Goal: Task Accomplishment & Management: Complete application form

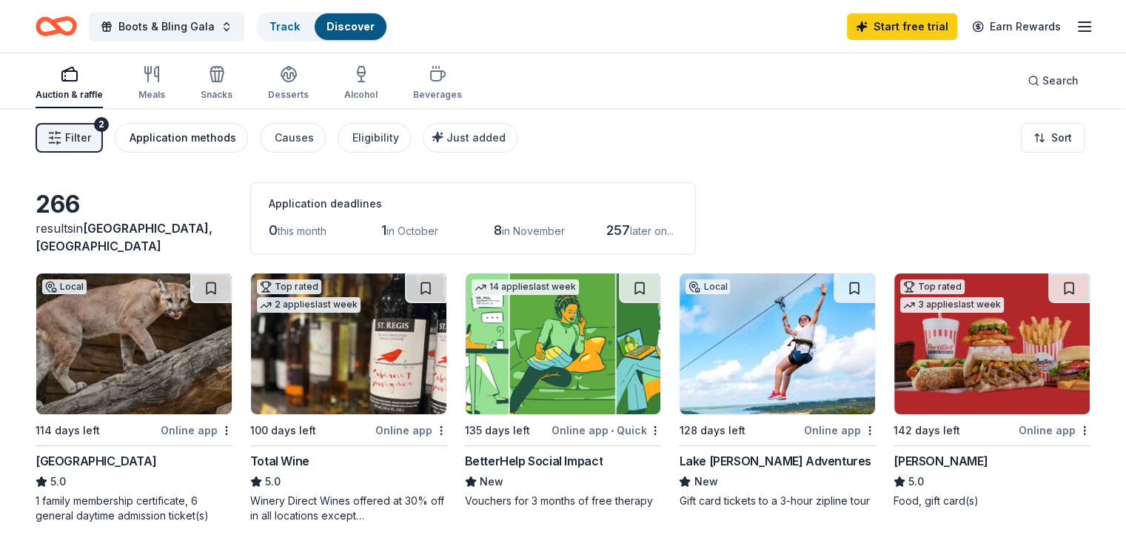
click at [193, 127] on button "Application methods" at bounding box center [181, 138] width 133 height 30
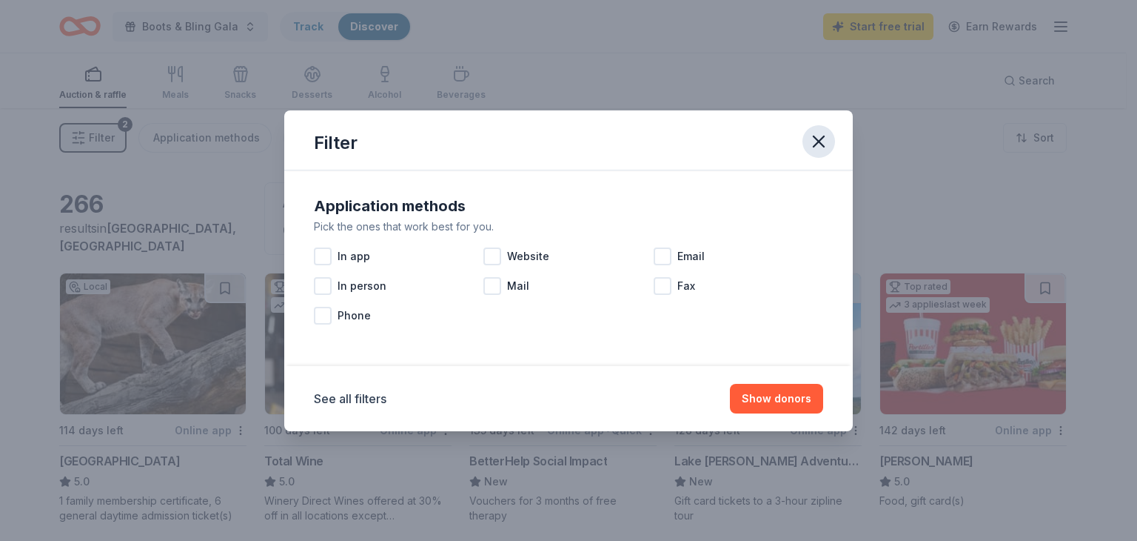
click at [823, 140] on icon "button" at bounding box center [819, 141] width 21 height 21
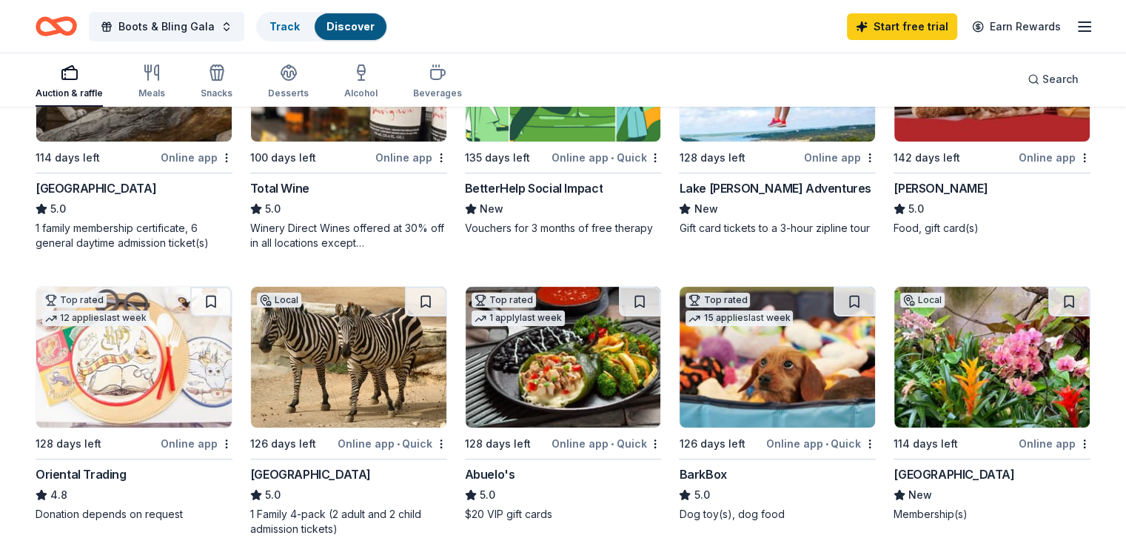
scroll to position [296, 0]
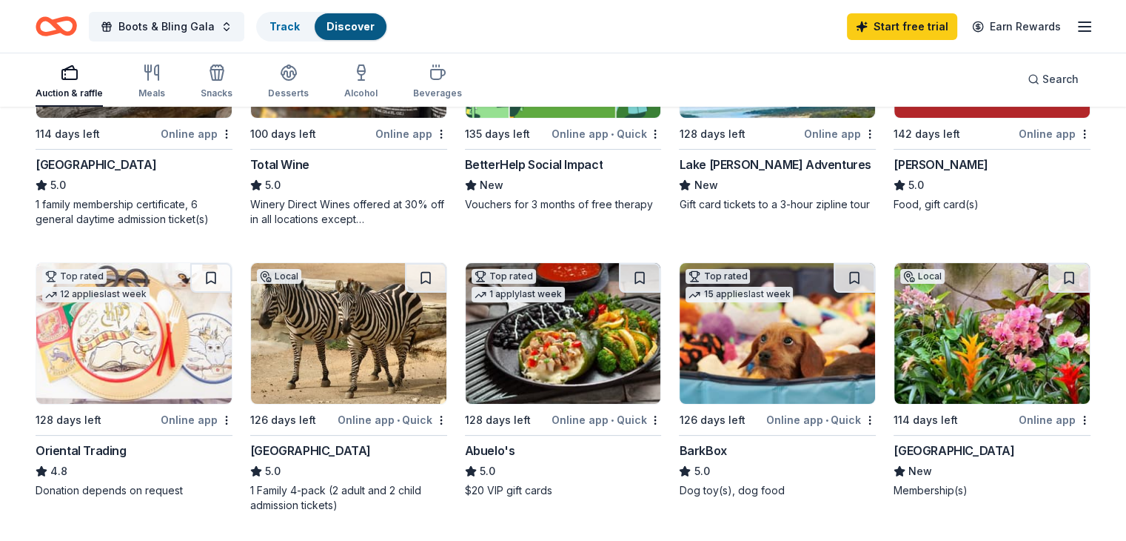
click at [772, 353] on img at bounding box center [777, 333] width 195 height 141
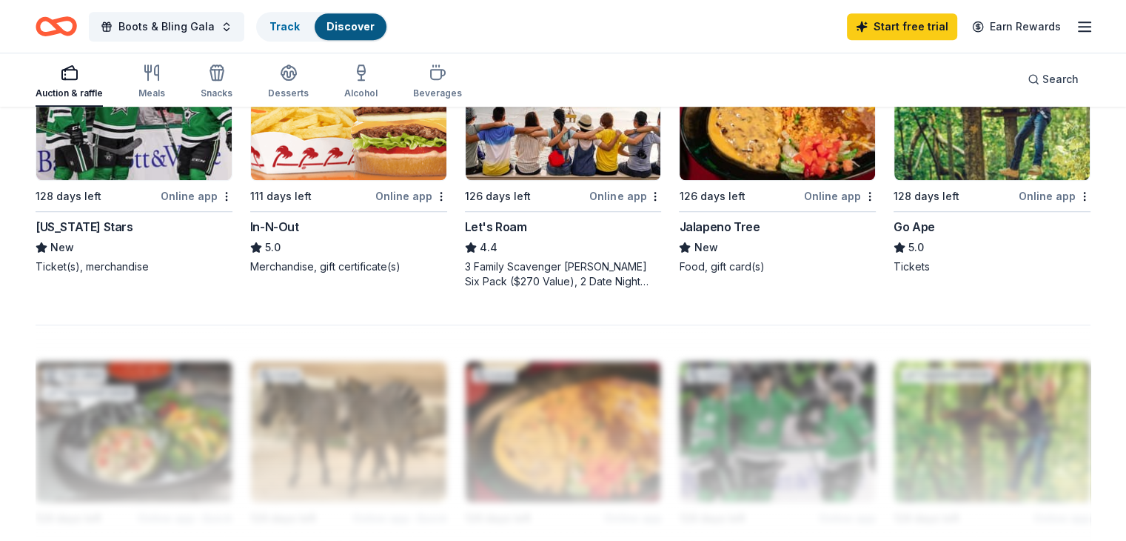
scroll to position [889, 0]
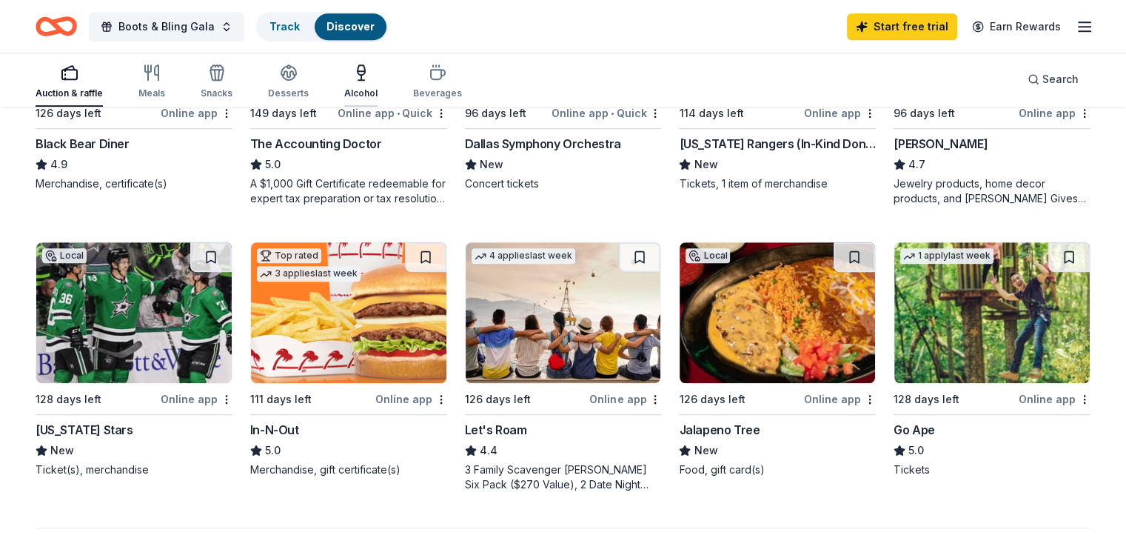
click at [365, 73] on icon "button" at bounding box center [361, 70] width 7 height 10
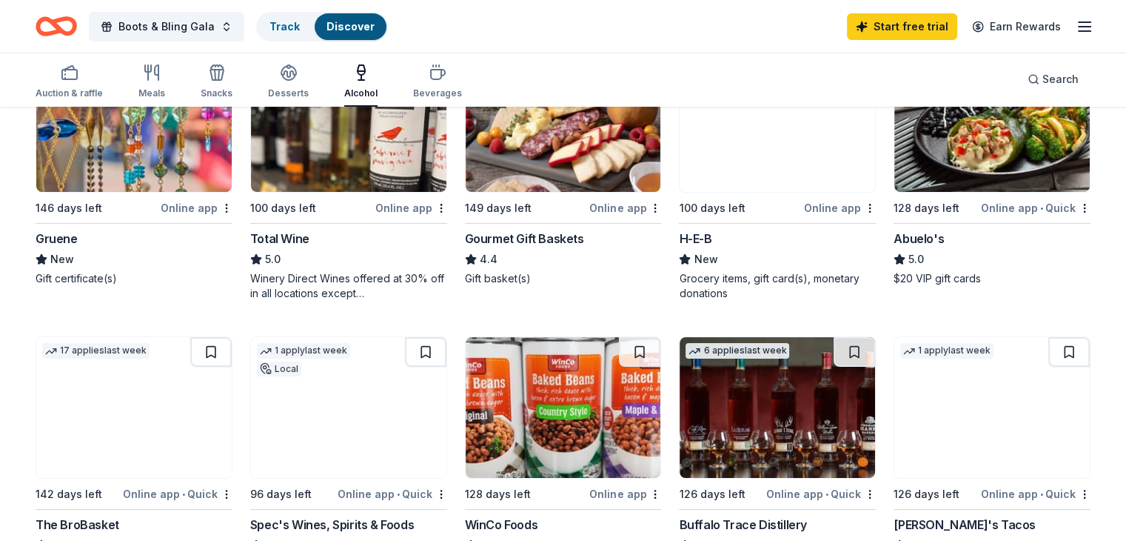
scroll to position [74, 0]
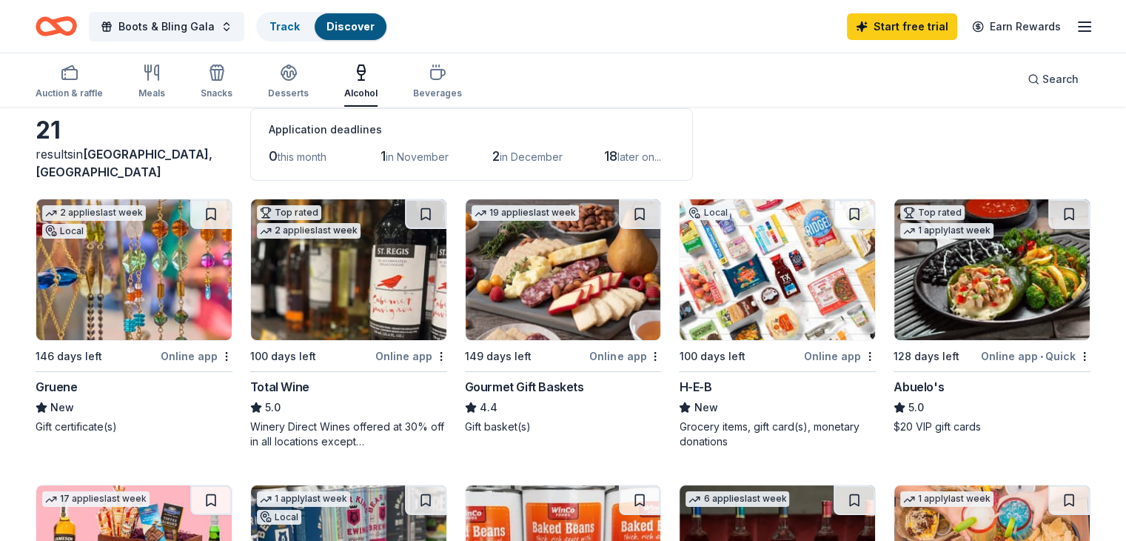
click at [179, 270] on img at bounding box center [133, 269] width 195 height 141
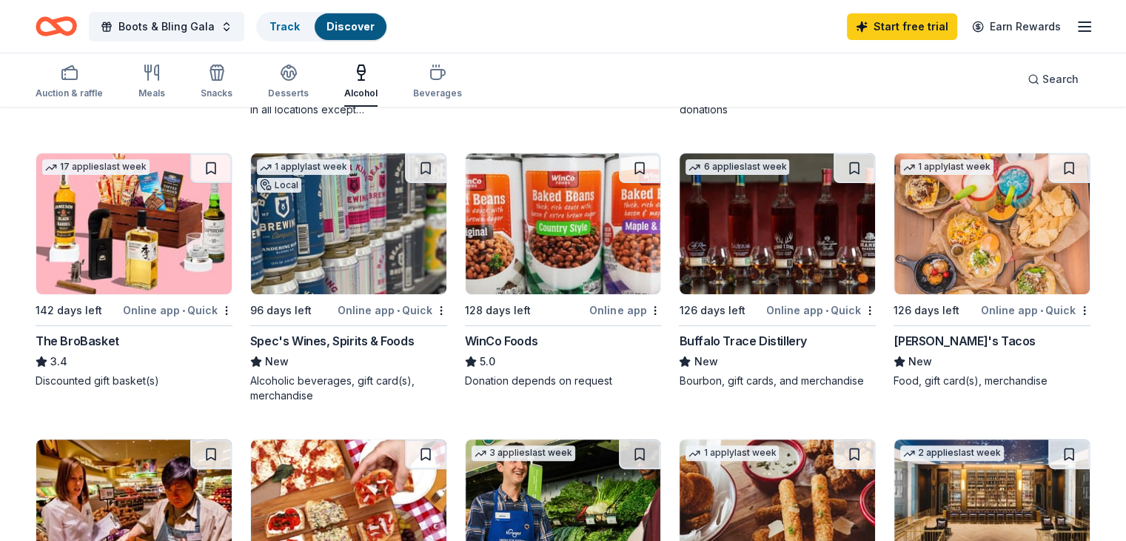
scroll to position [444, 0]
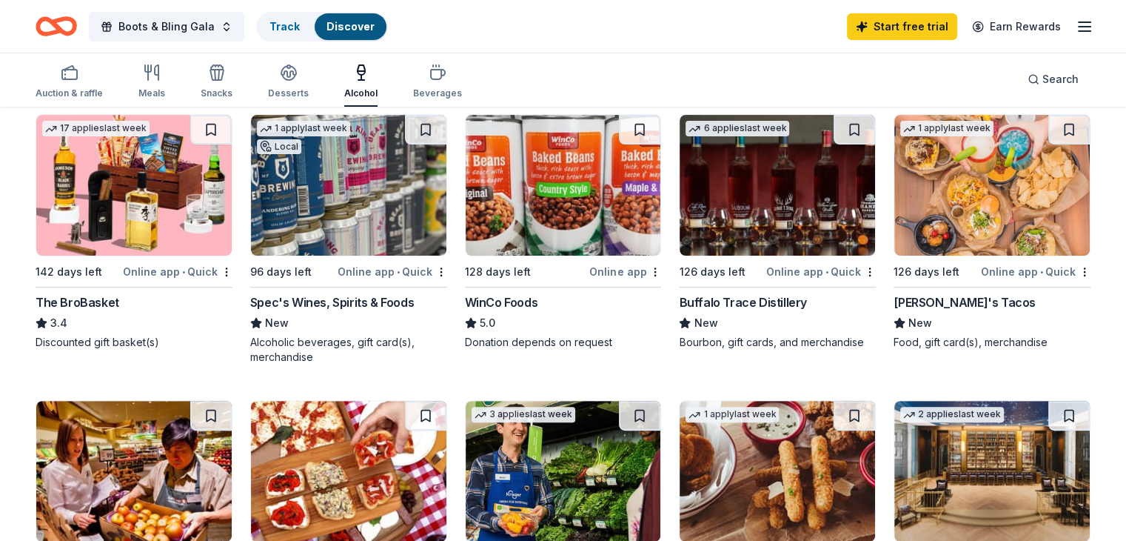
click at [174, 195] on img at bounding box center [133, 185] width 195 height 141
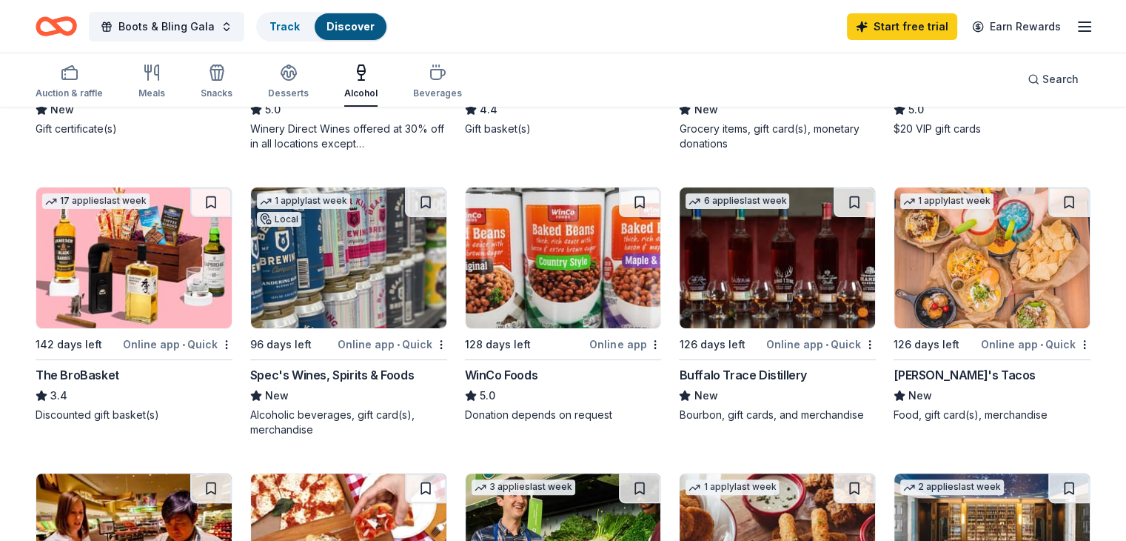
scroll to position [370, 0]
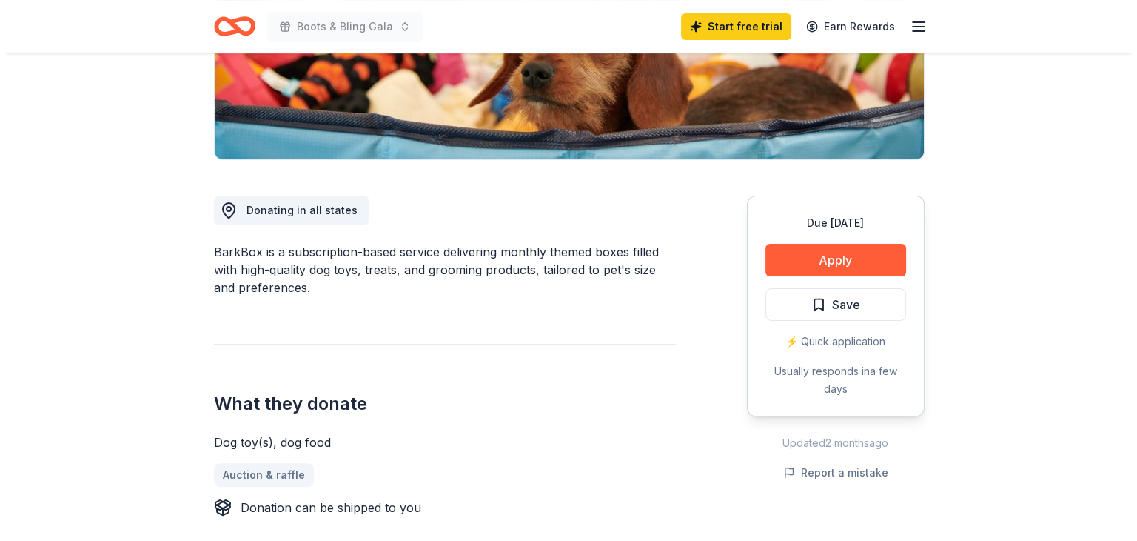
scroll to position [296, 0]
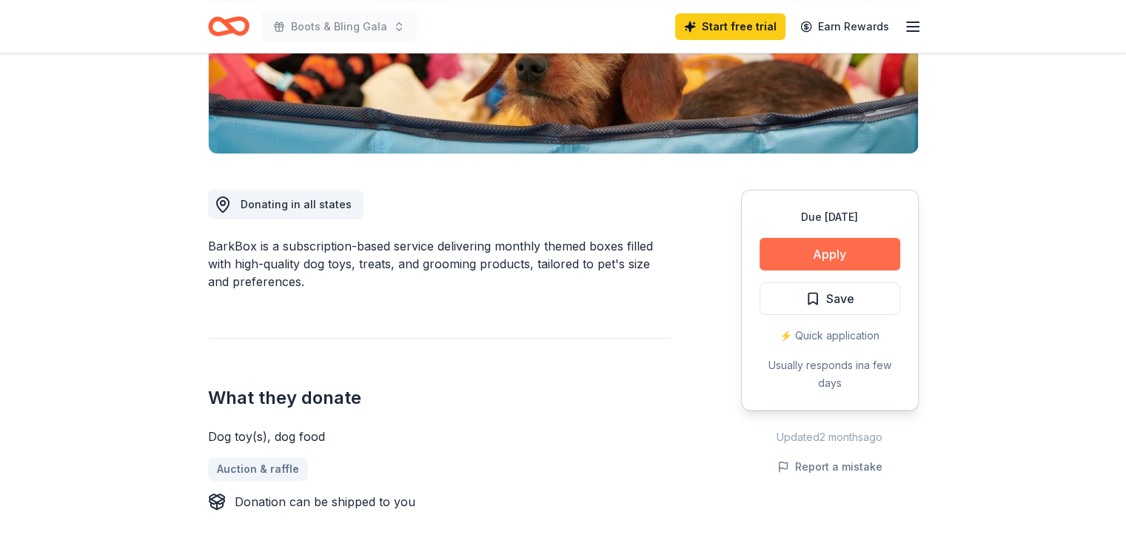
click at [813, 251] on button "Apply" at bounding box center [830, 254] width 141 height 33
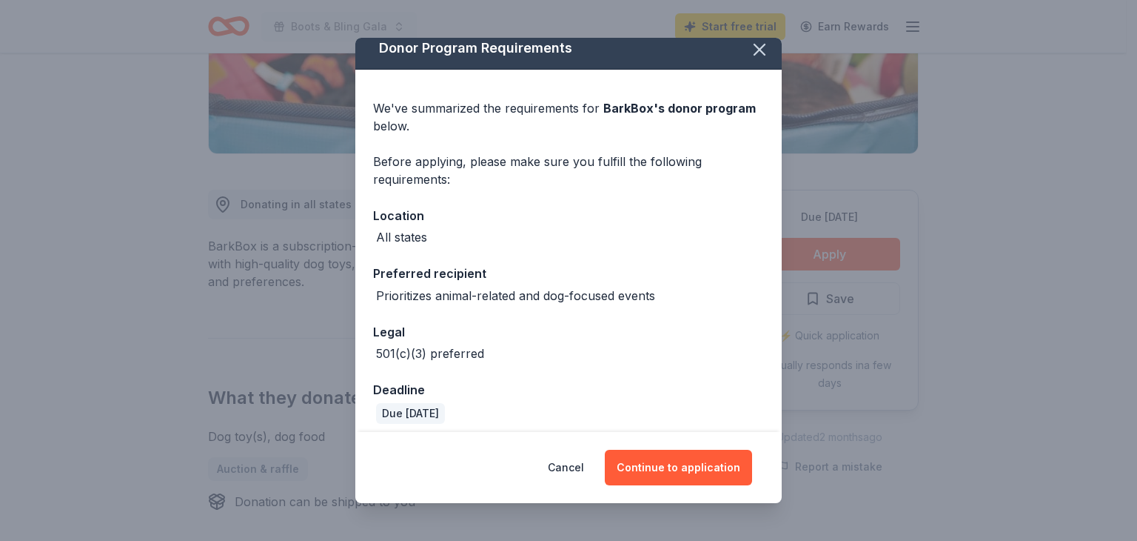
scroll to position [19, 0]
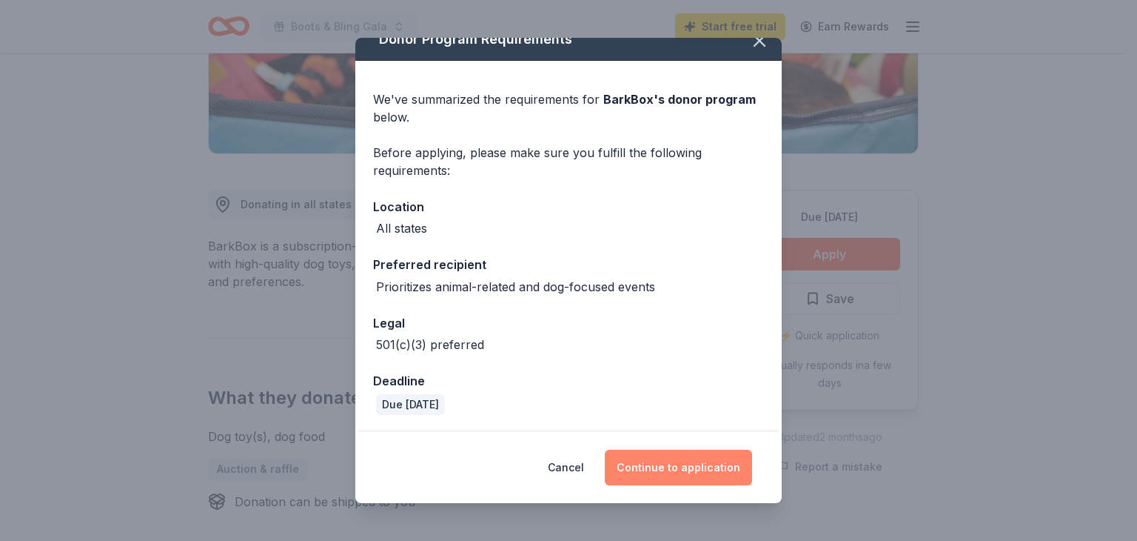
click at [678, 463] on button "Continue to application" at bounding box center [678, 468] width 147 height 36
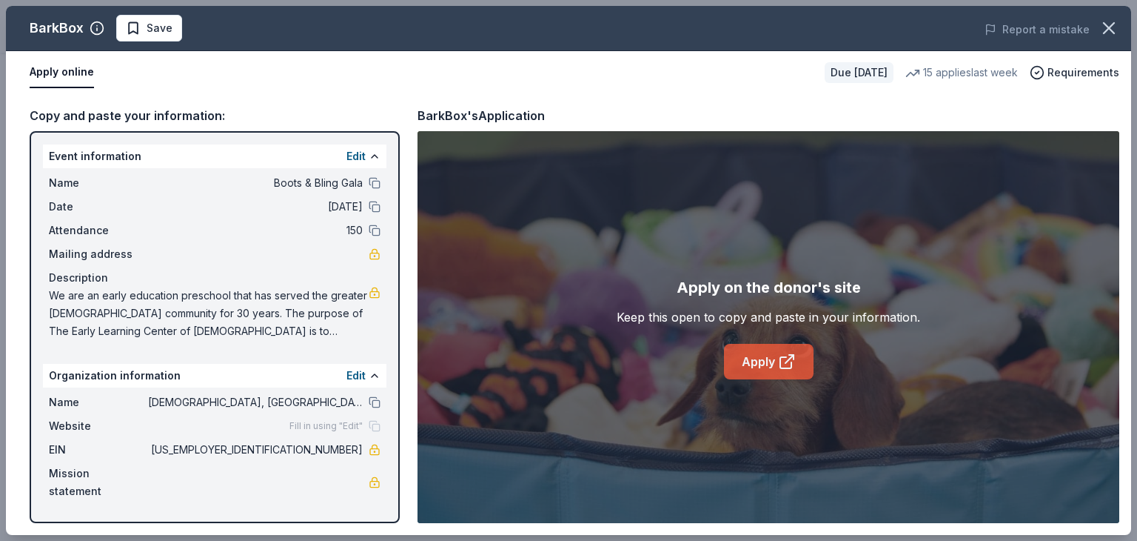
click at [765, 358] on link "Apply" at bounding box center [769, 362] width 90 height 36
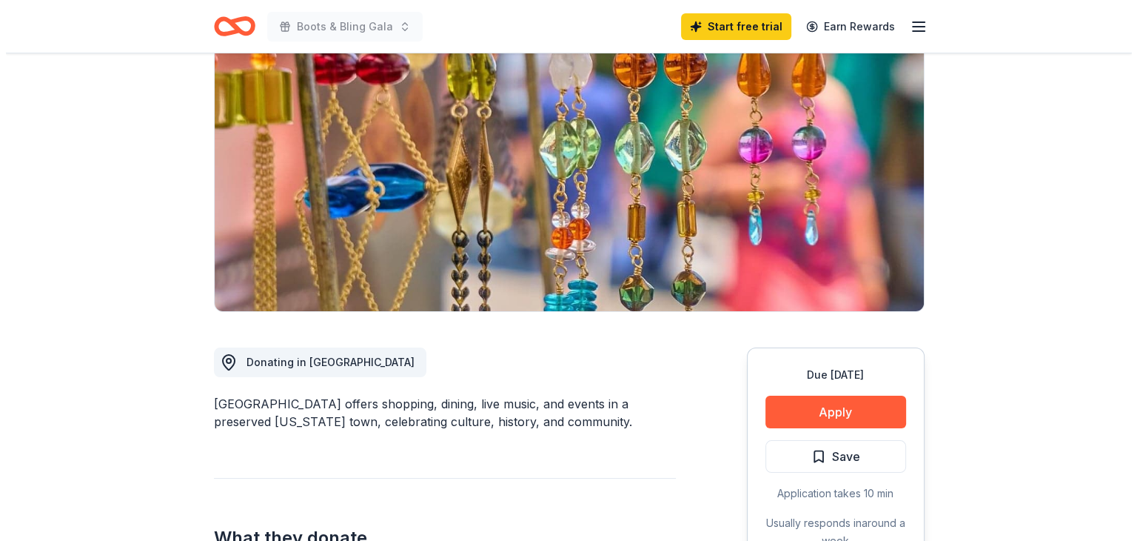
scroll to position [148, 0]
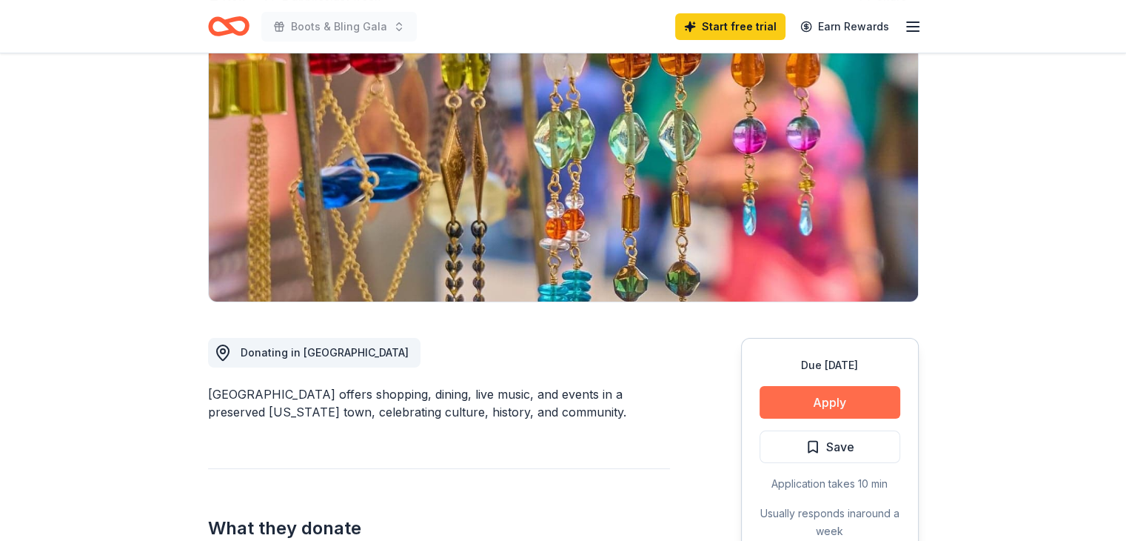
click at [830, 392] on button "Apply" at bounding box center [830, 402] width 141 height 33
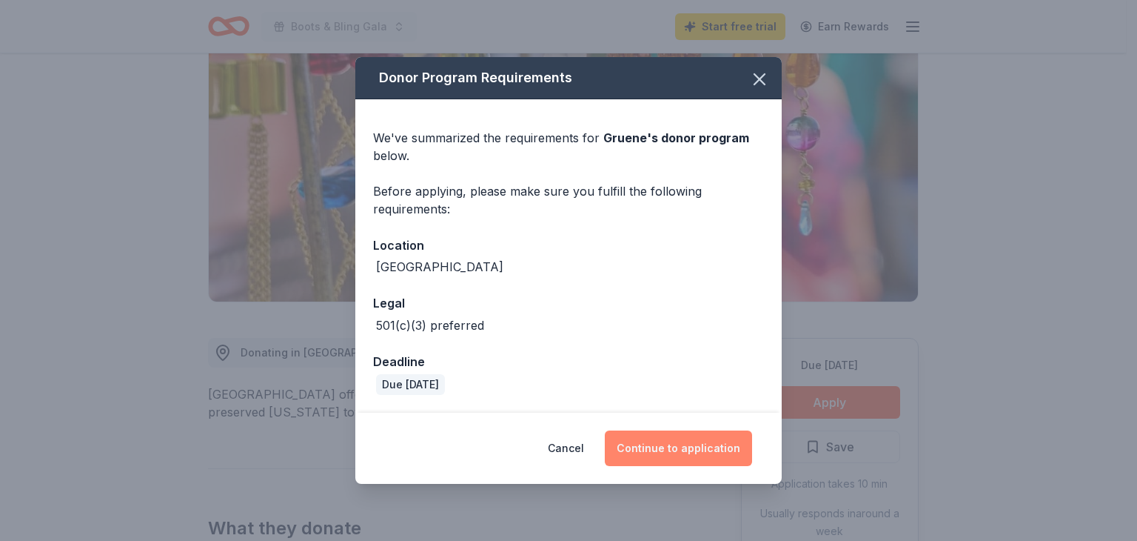
click at [704, 448] on button "Continue to application" at bounding box center [678, 448] width 147 height 36
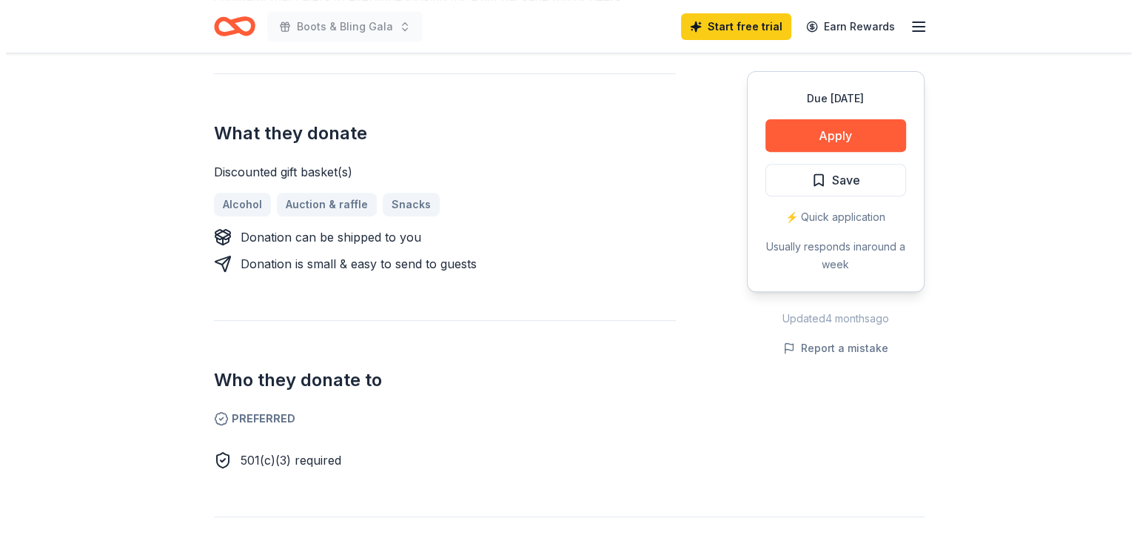
scroll to position [741, 0]
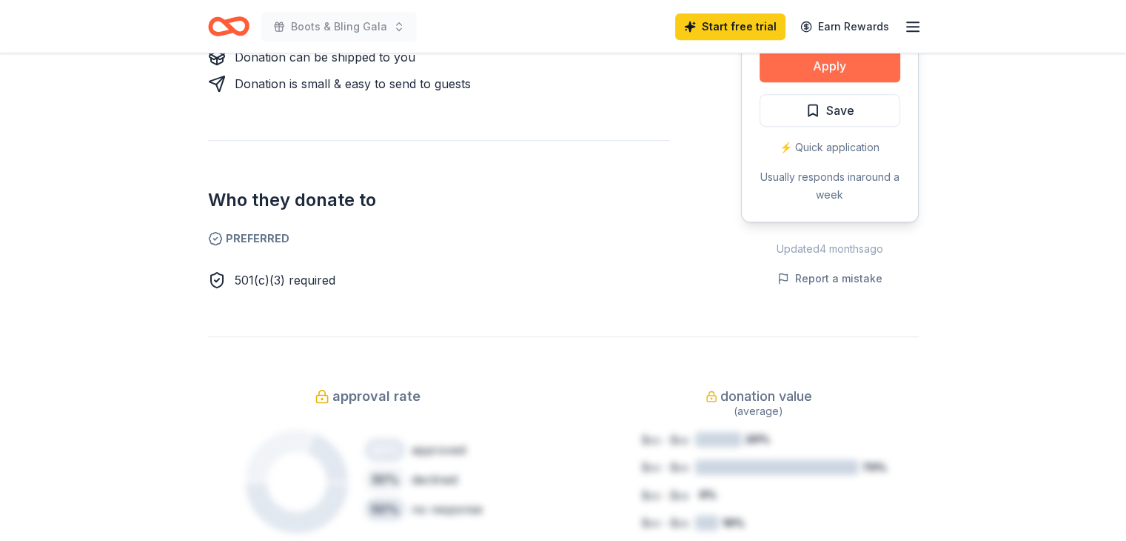
click at [846, 70] on button "Apply" at bounding box center [830, 66] width 141 height 33
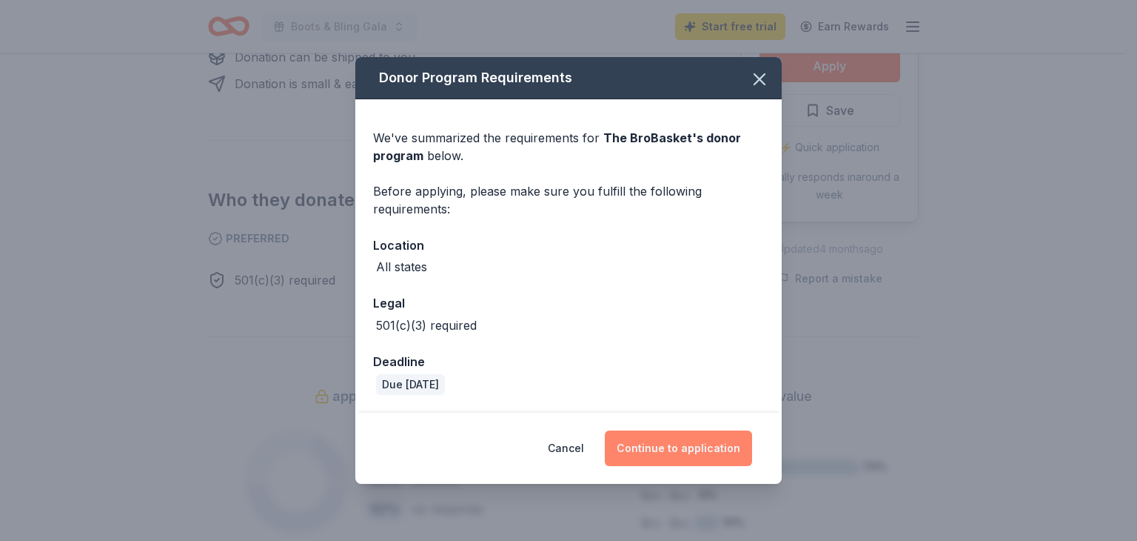
click at [703, 448] on button "Continue to application" at bounding box center [678, 448] width 147 height 36
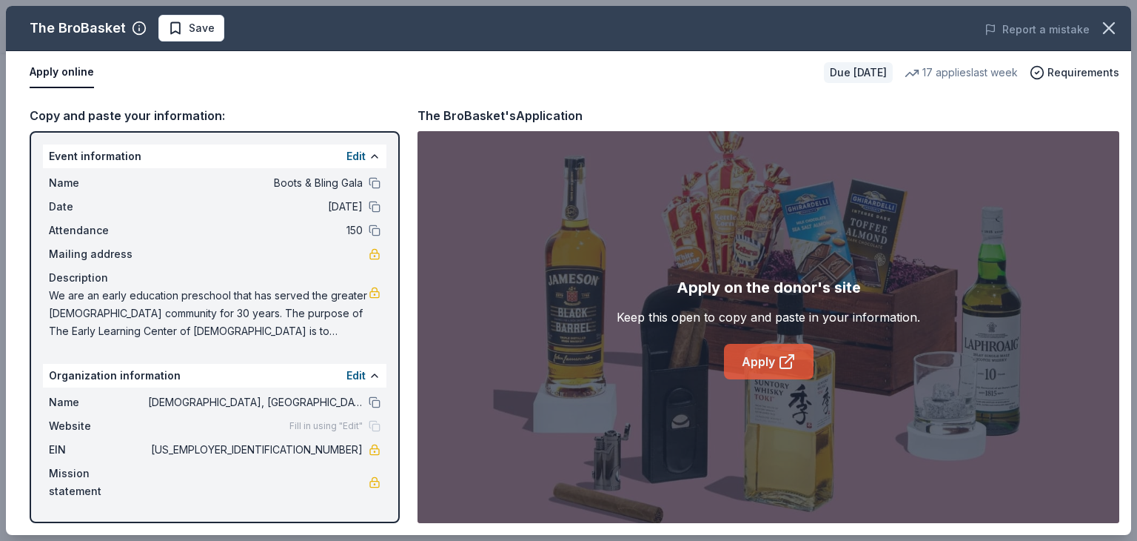
click at [759, 355] on link "Apply" at bounding box center [769, 362] width 90 height 36
